Goal: Find specific page/section: Find specific page/section

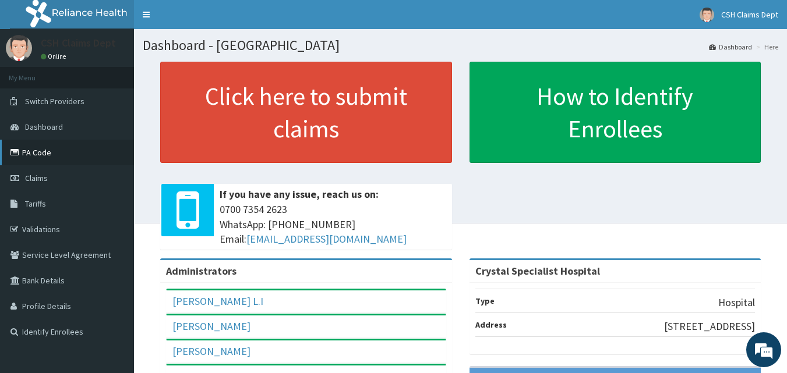
click at [49, 144] on link "PA Code" at bounding box center [67, 153] width 134 height 26
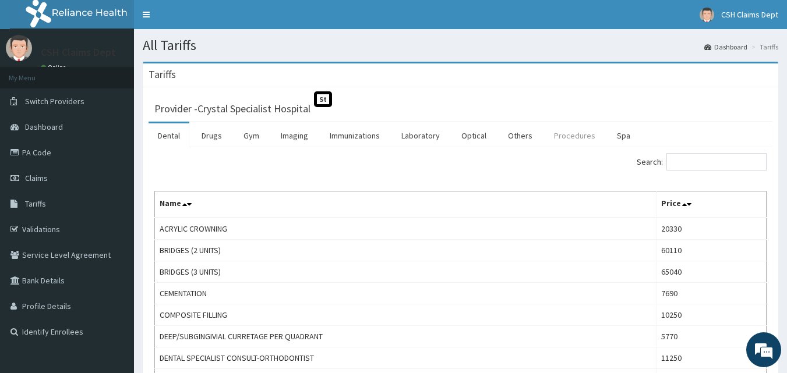
click at [558, 131] on link "Procedures" at bounding box center [575, 136] width 60 height 24
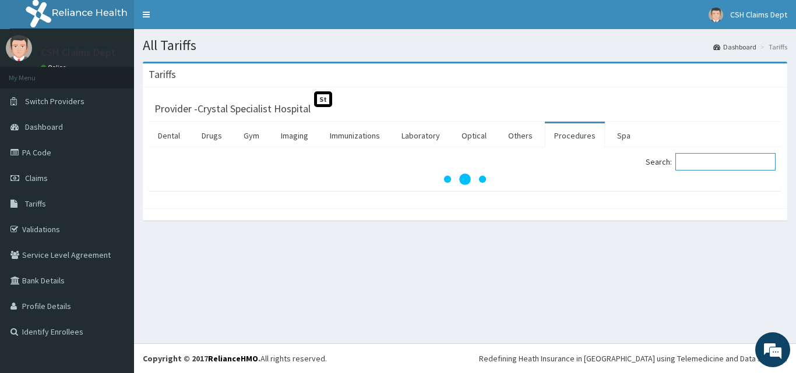
click at [696, 164] on input "Search:" at bounding box center [725, 161] width 100 height 17
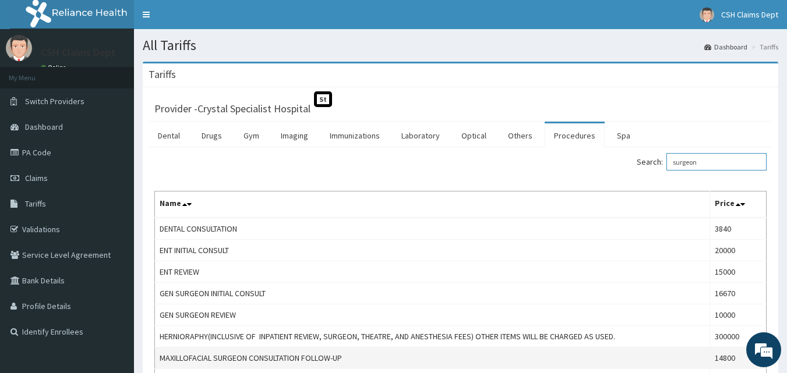
type input "surgeon"
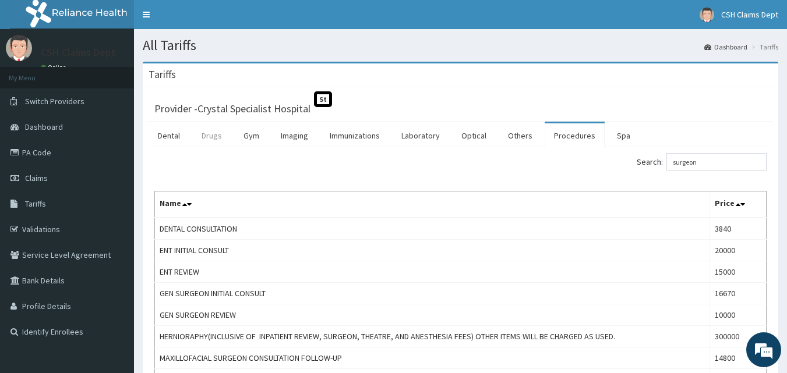
click at [210, 134] on link "Drugs" at bounding box center [211, 136] width 39 height 24
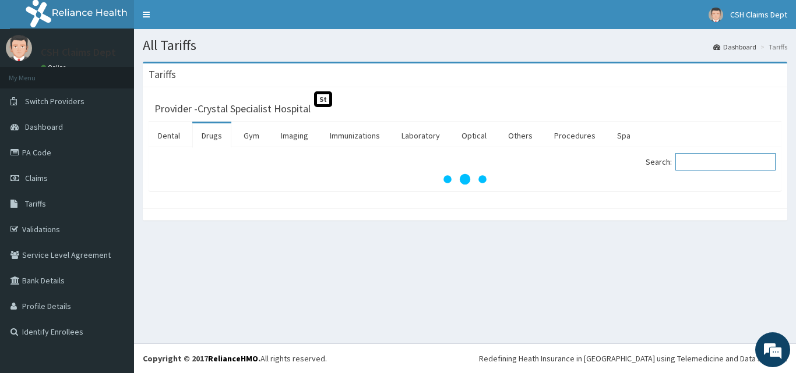
click at [704, 160] on input "Search:" at bounding box center [725, 161] width 100 height 17
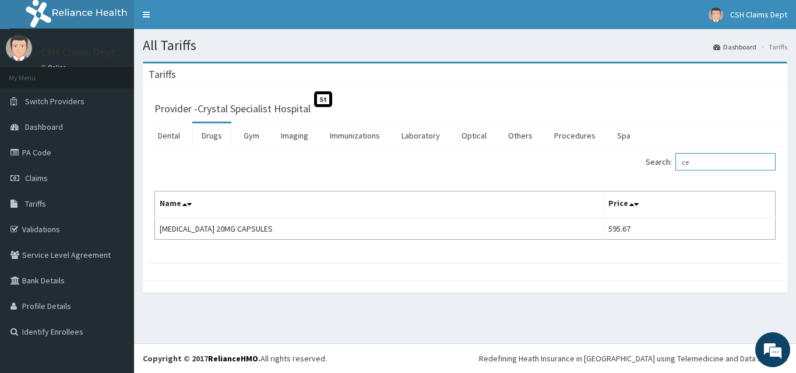
type input "c"
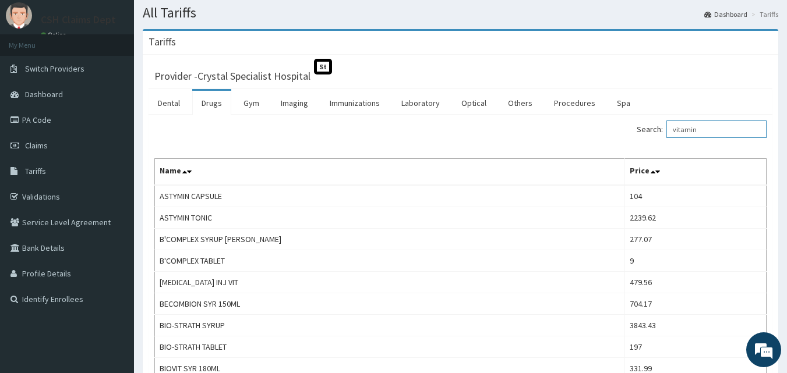
scroll to position [23, 0]
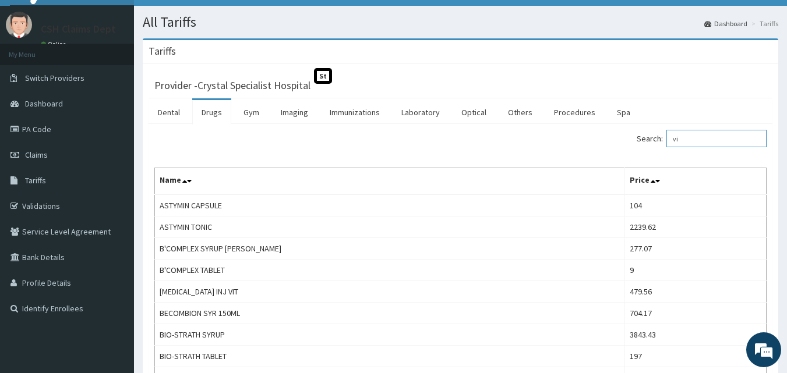
type input "v"
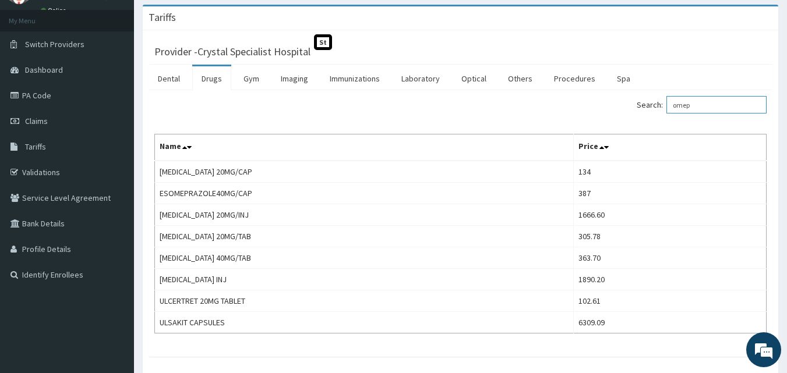
scroll to position [49, 0]
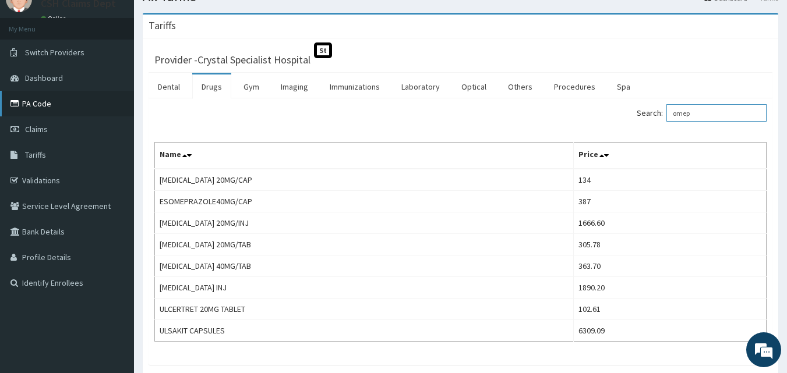
type input "omep"
click at [45, 101] on link "PA Code" at bounding box center [67, 104] width 134 height 26
